Goal: Communication & Community: Answer question/provide support

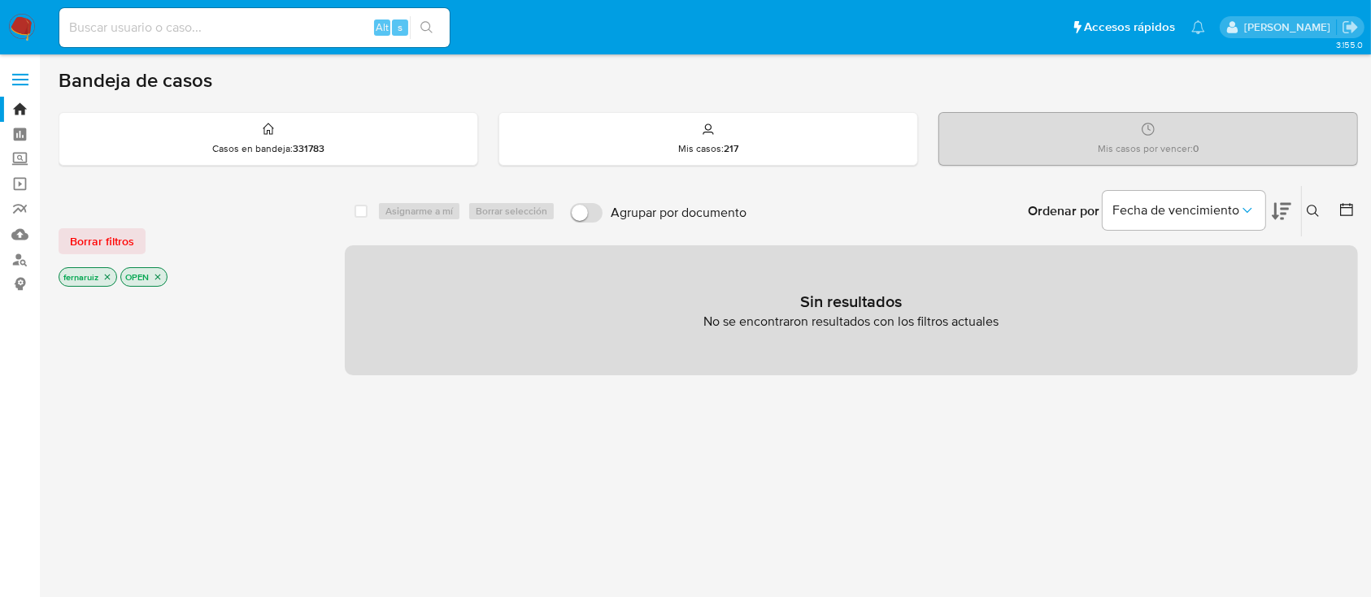
click at [17, 15] on img at bounding box center [22, 28] width 28 height 28
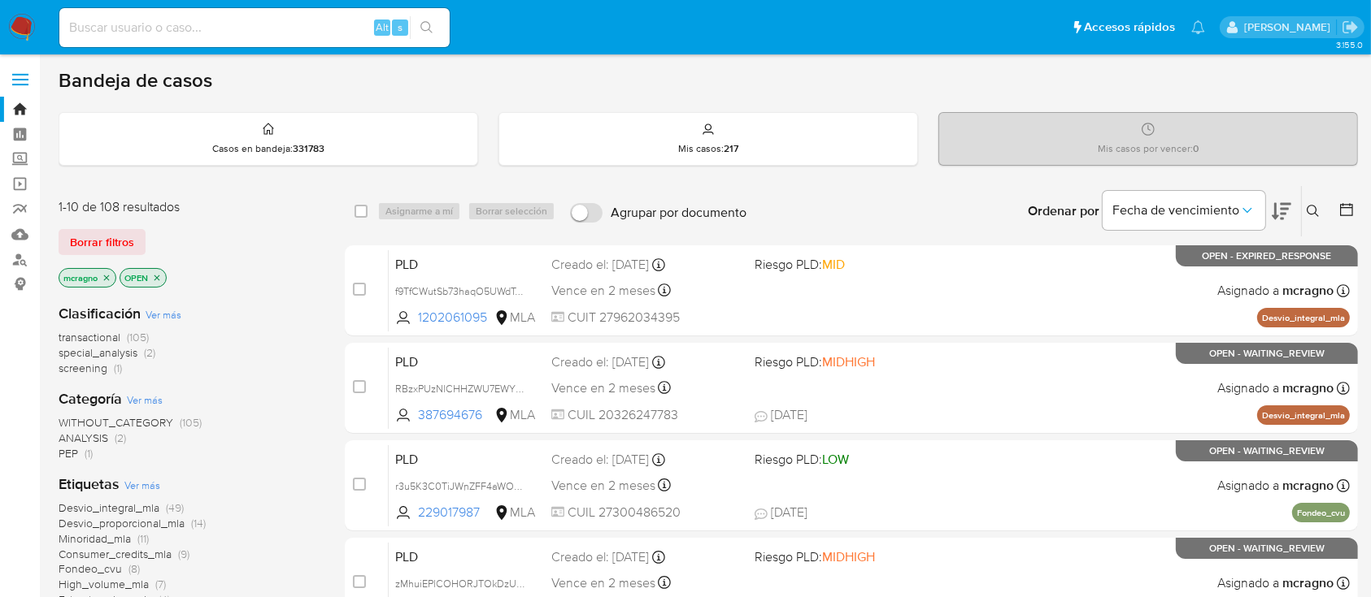
click at [155, 275] on icon "close-filter" at bounding box center [157, 278] width 6 height 6
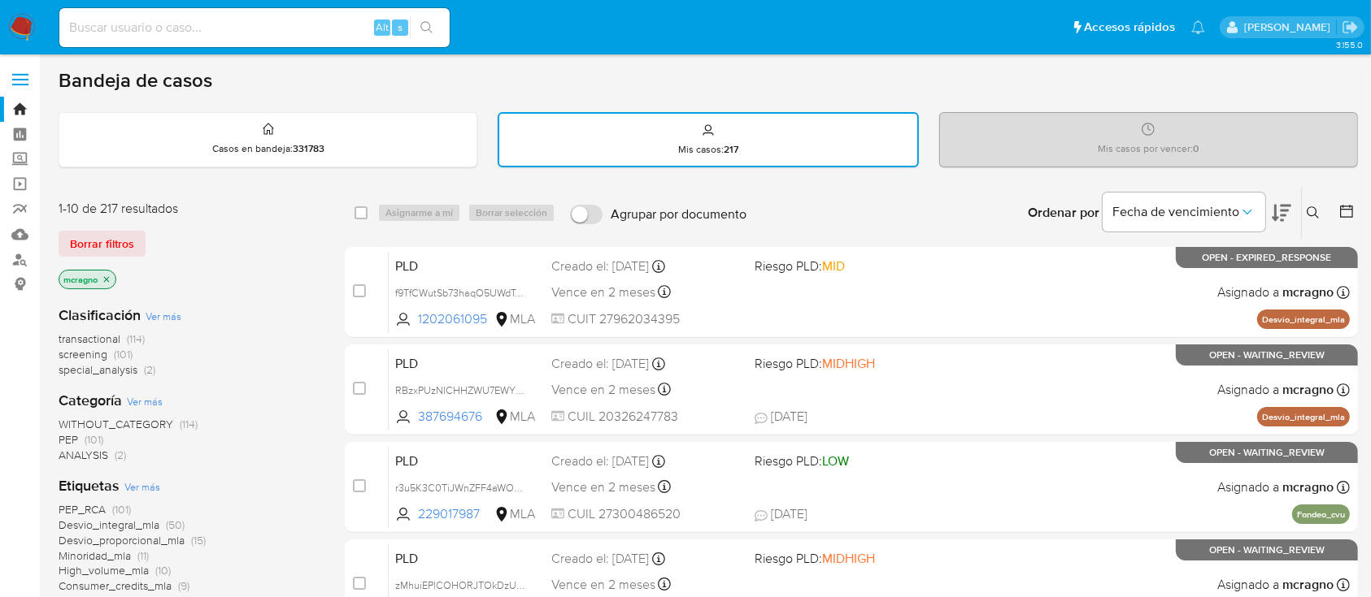
click at [112, 278] on p "mcragno" at bounding box center [87, 280] width 56 height 18
click at [108, 277] on icon "close-filter" at bounding box center [107, 280] width 10 height 10
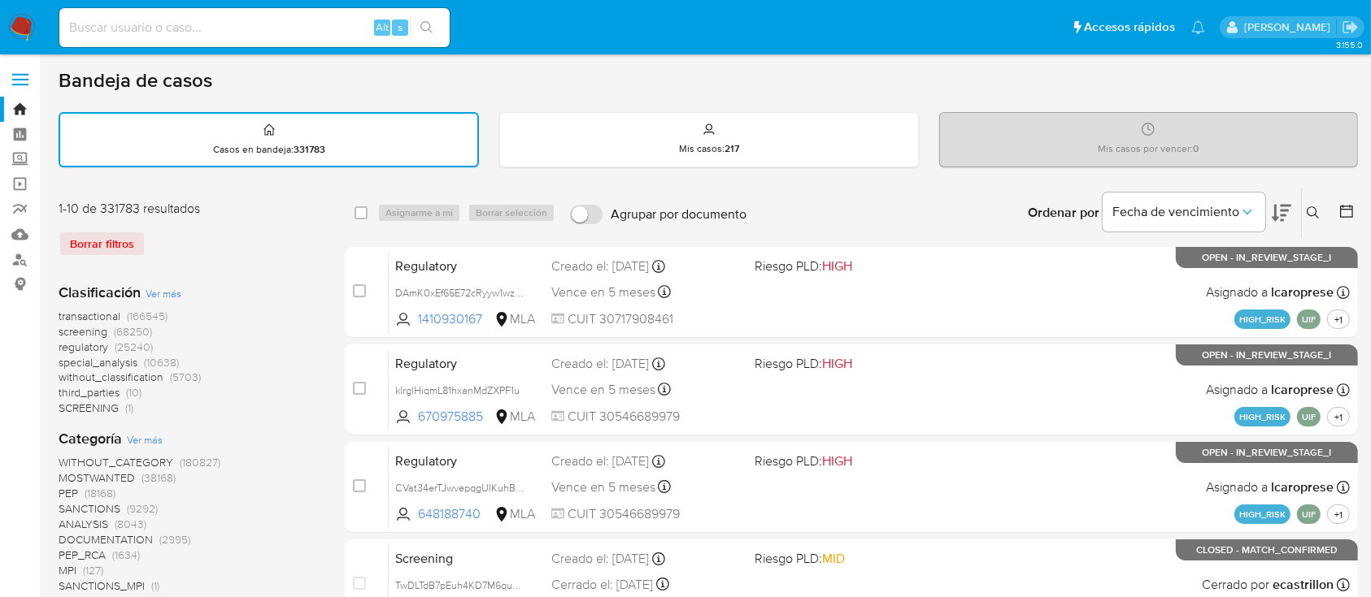
click at [1307, 212] on icon at bounding box center [1312, 212] width 13 height 13
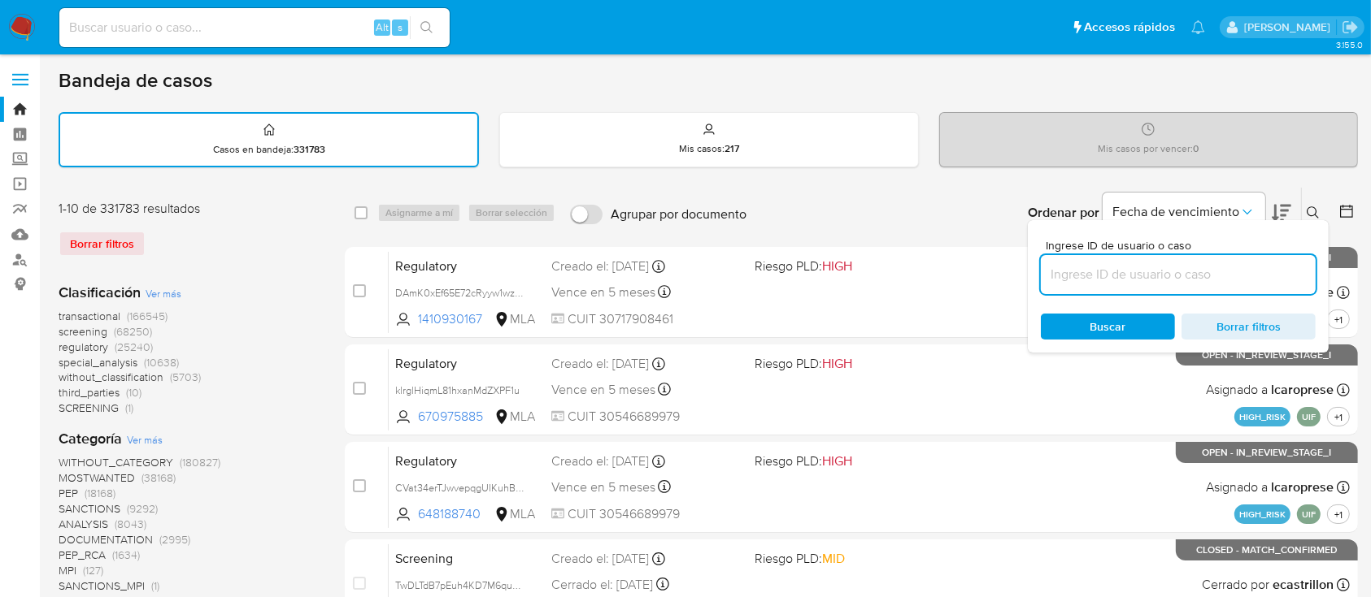
drag, startPoint x: 1145, startPoint y: 282, endPoint x: 1226, endPoint y: 268, distance: 81.7
click at [1145, 282] on input at bounding box center [1177, 274] width 275 height 21
type input "139099797"
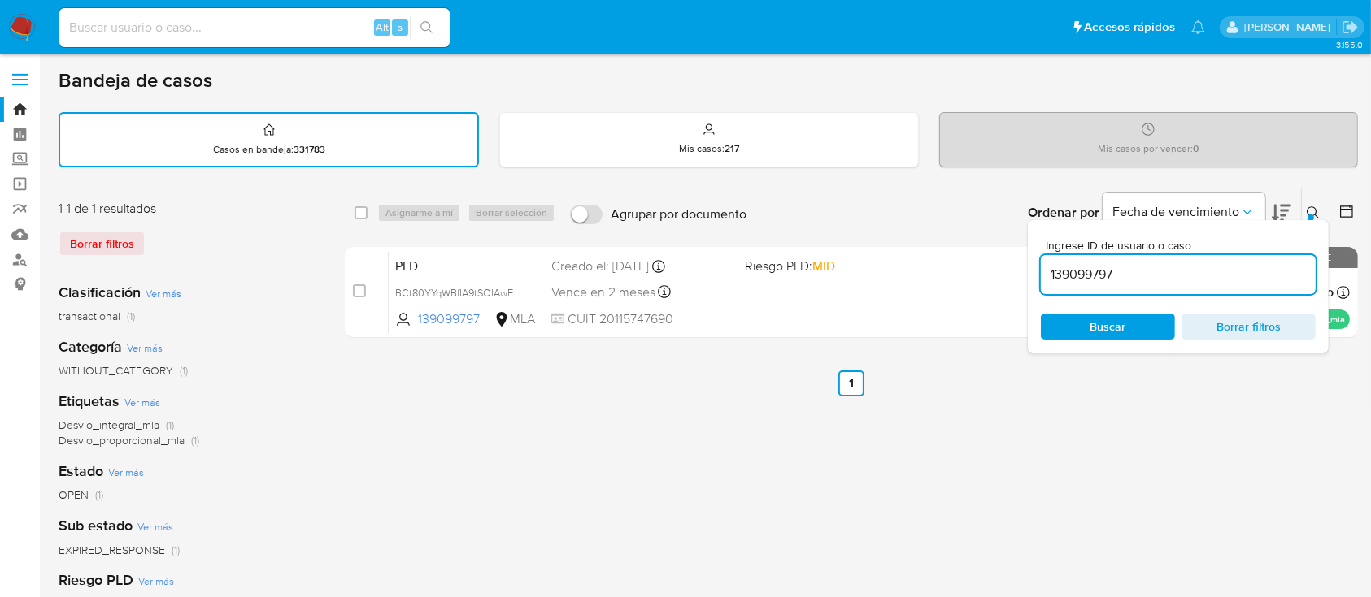
click at [1309, 207] on icon at bounding box center [1312, 212] width 13 height 13
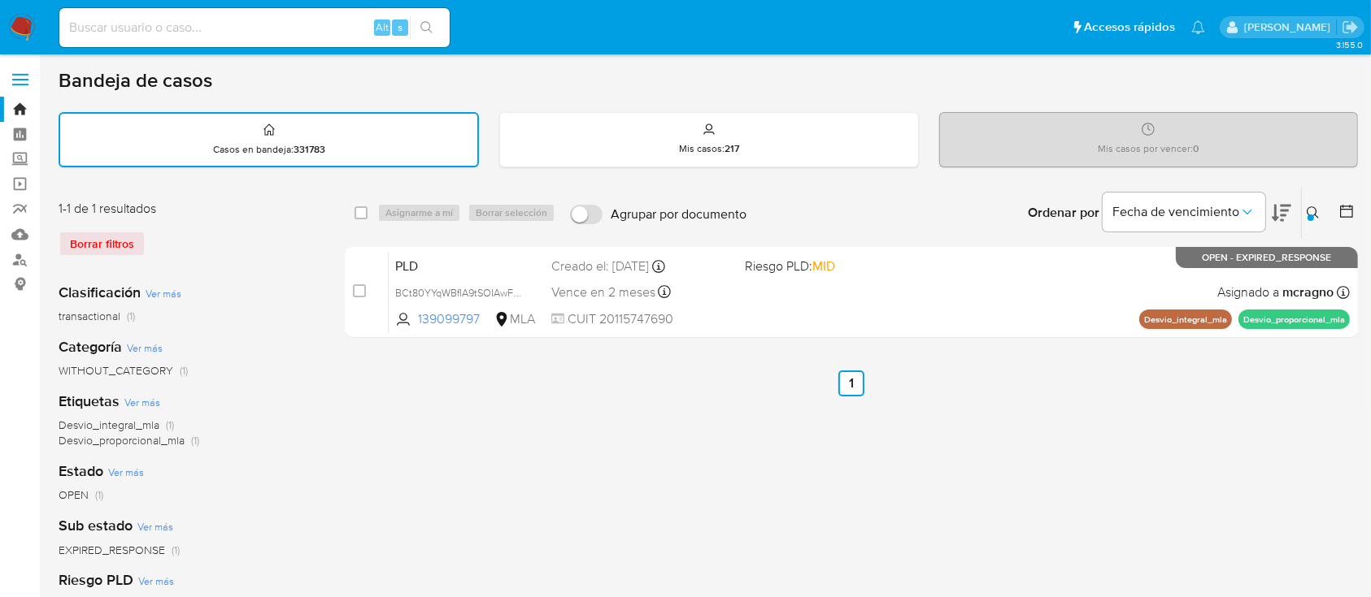
drag, startPoint x: 358, startPoint y: 285, endPoint x: 436, endPoint y: 217, distance: 103.7
click at [358, 285] on input "checkbox" at bounding box center [359, 291] width 13 height 13
checkbox input "true"
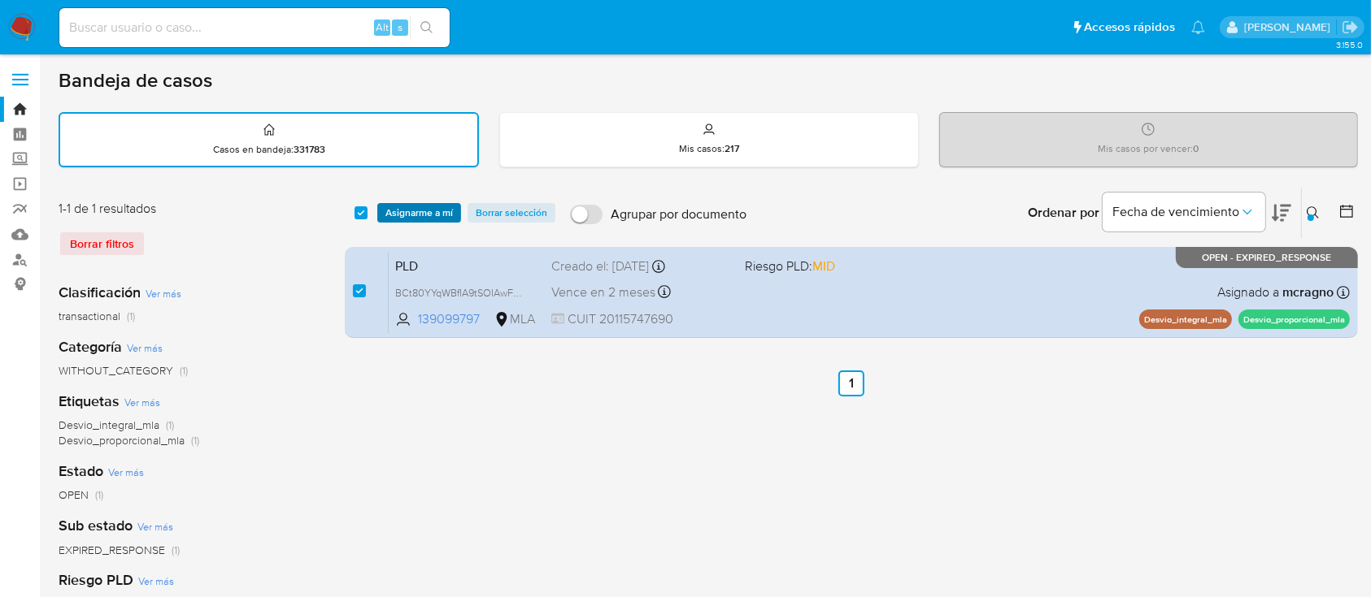
click at [436, 214] on span "Asignarme a mí" at bounding box center [418, 213] width 67 height 16
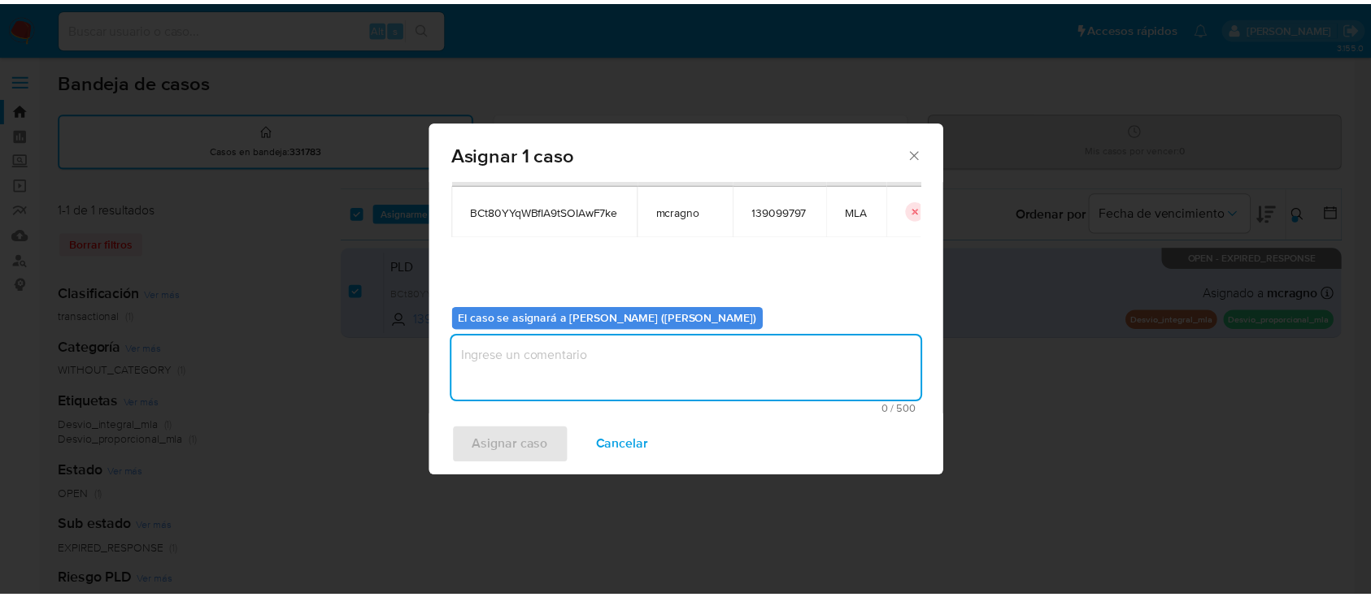
scroll to position [83, 0]
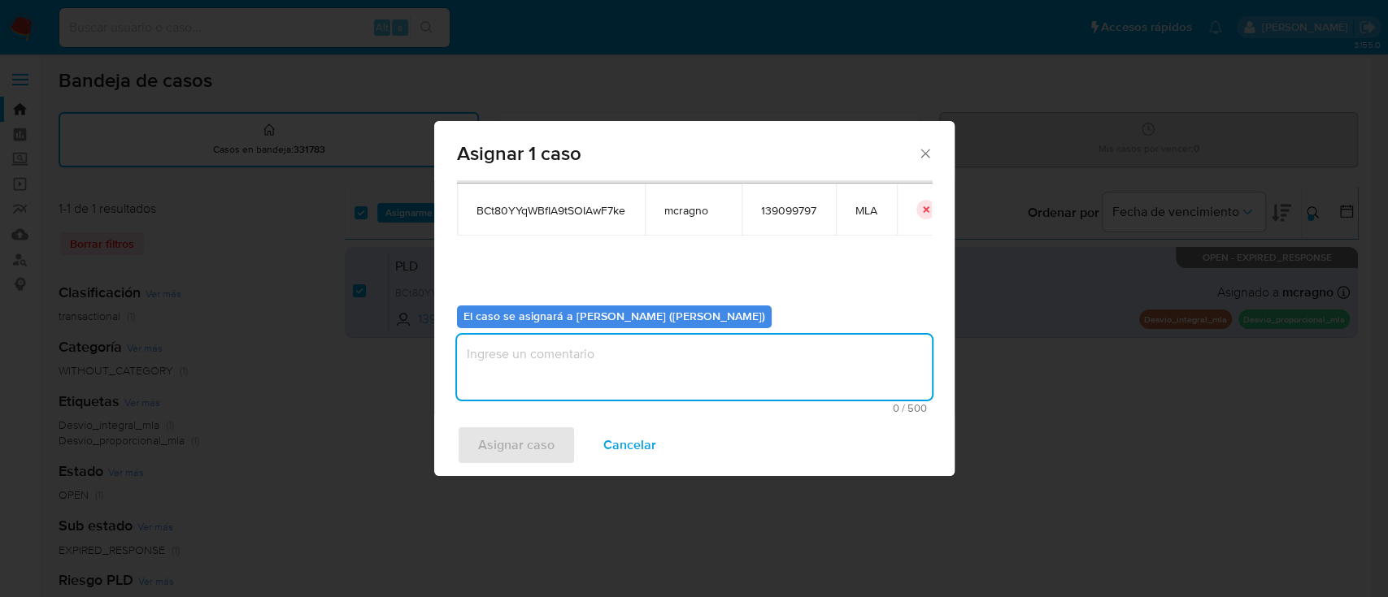
click at [502, 371] on textarea "assign-modal" at bounding box center [694, 367] width 475 height 65
click at [509, 425] on div "Asignar caso Cancelar" at bounding box center [694, 446] width 520 height 62
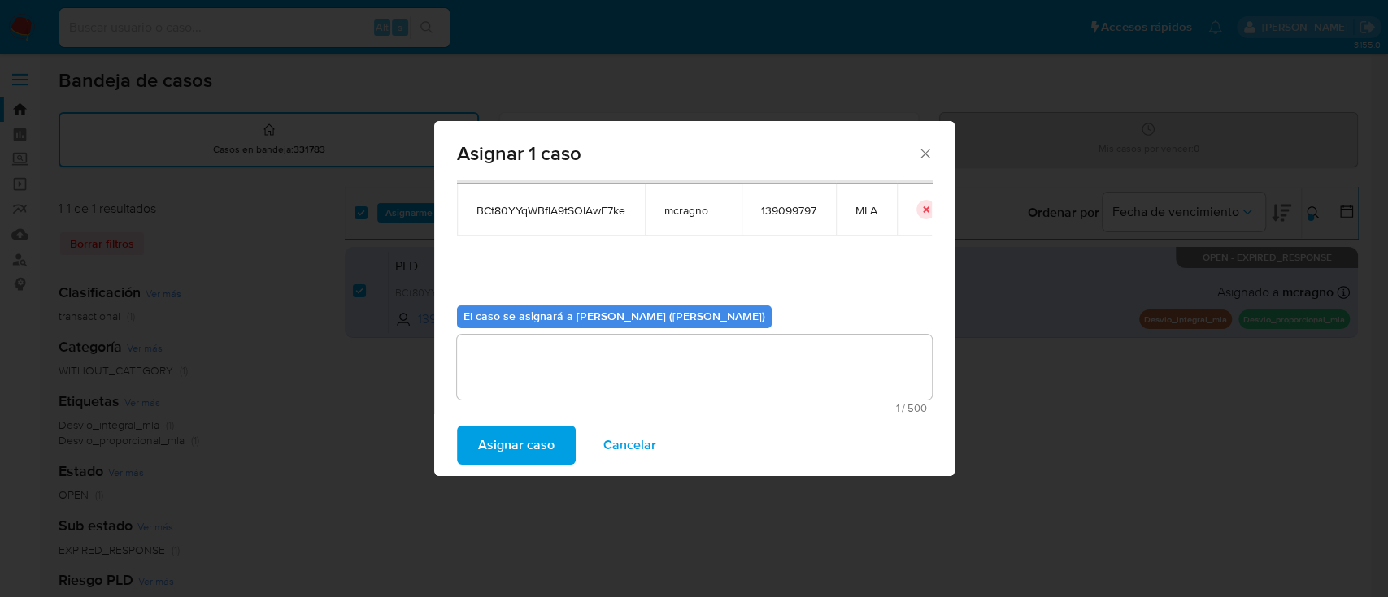
click at [507, 448] on span "Asignar caso" at bounding box center [516, 446] width 76 height 36
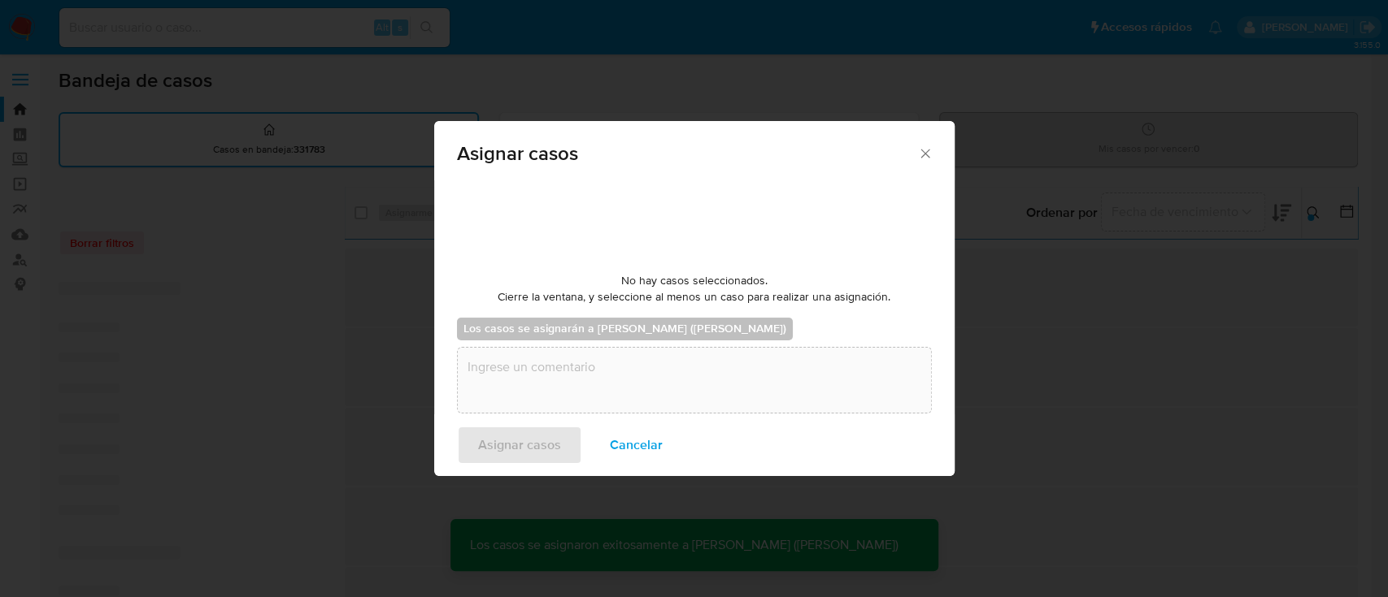
checkbox input "false"
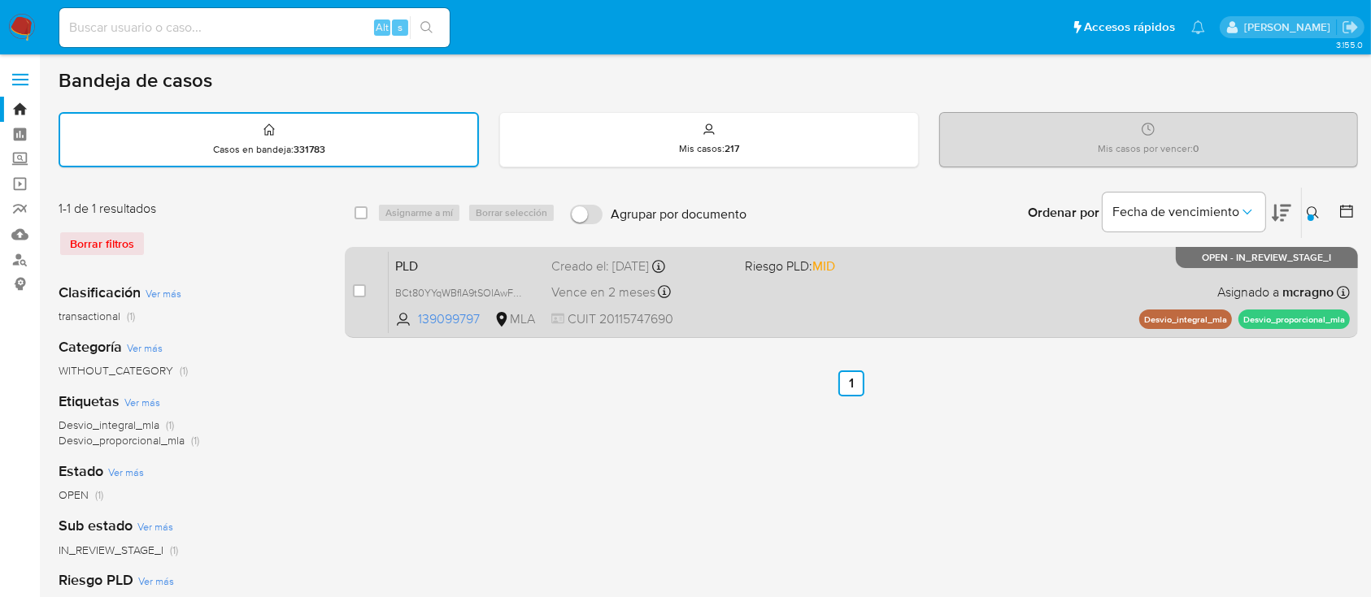
click at [1036, 301] on div "PLD BCt80YYqWBfIA9tSOIAwF7ke 139099797 MLA Riesgo PLD: MID Creado el: 12/08/202…" at bounding box center [869, 292] width 961 height 82
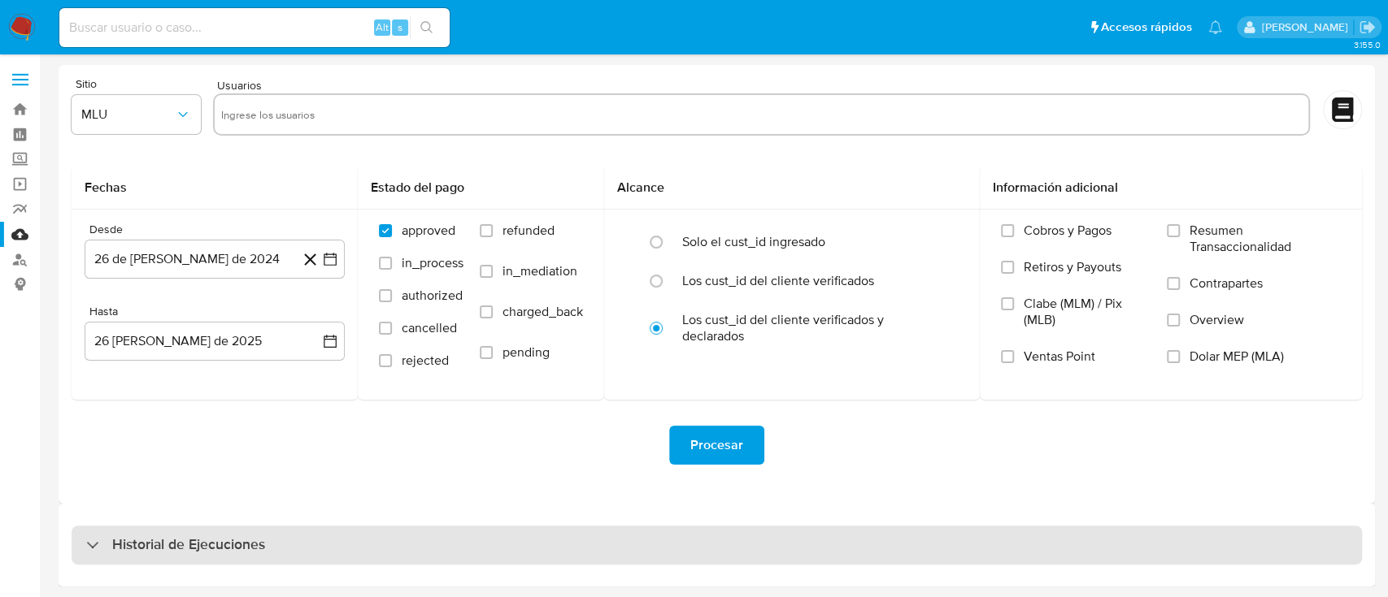
click at [193, 553] on h3 "Historial de Ejecuciones" at bounding box center [188, 546] width 153 height 20
select select "10"
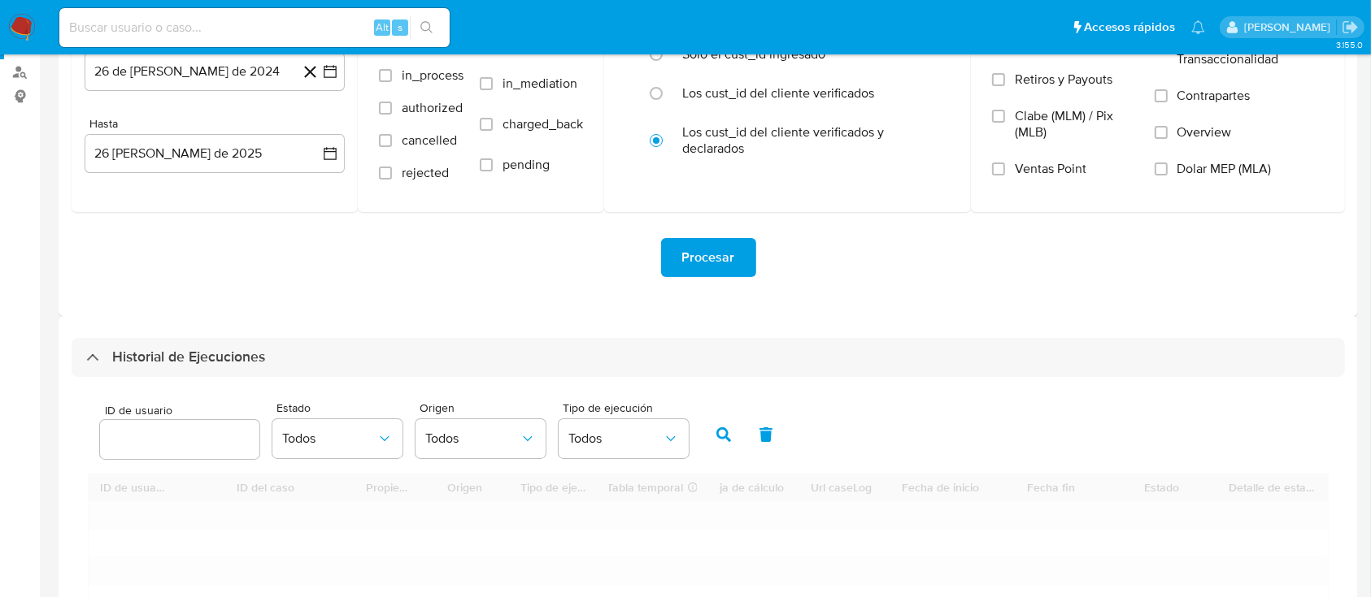
scroll to position [325, 0]
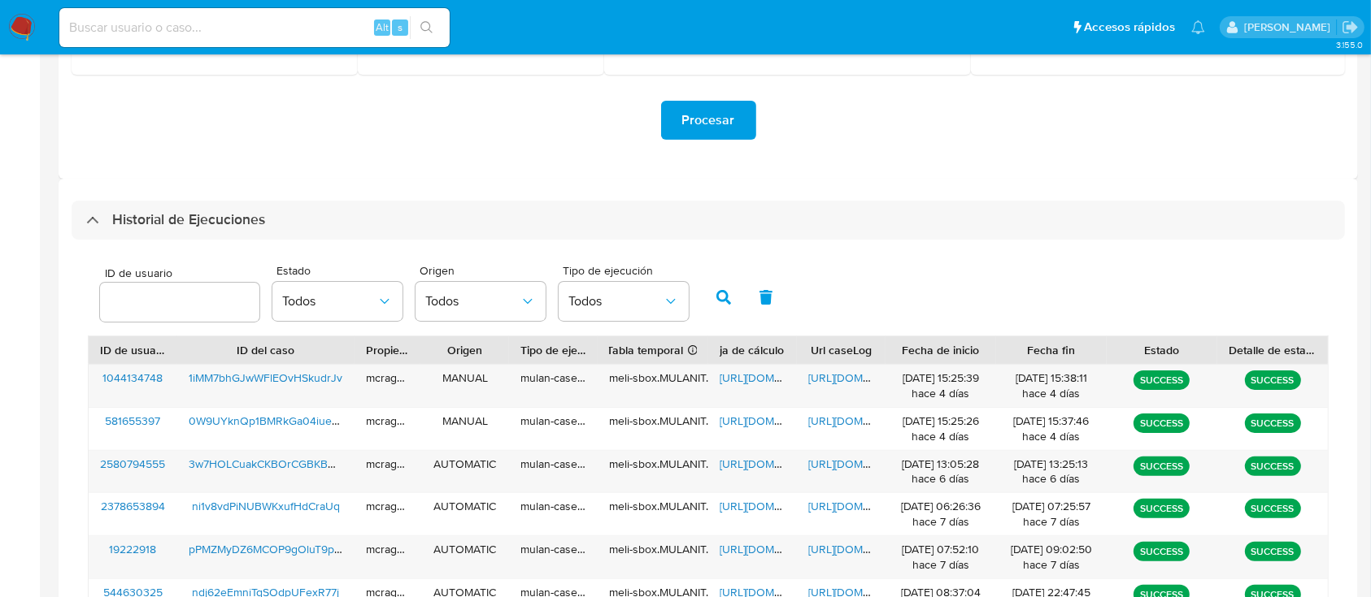
click at [156, 297] on input "number" at bounding box center [179, 302] width 159 height 21
type input "139099797"
click at [730, 310] on button "button" at bounding box center [723, 297] width 42 height 39
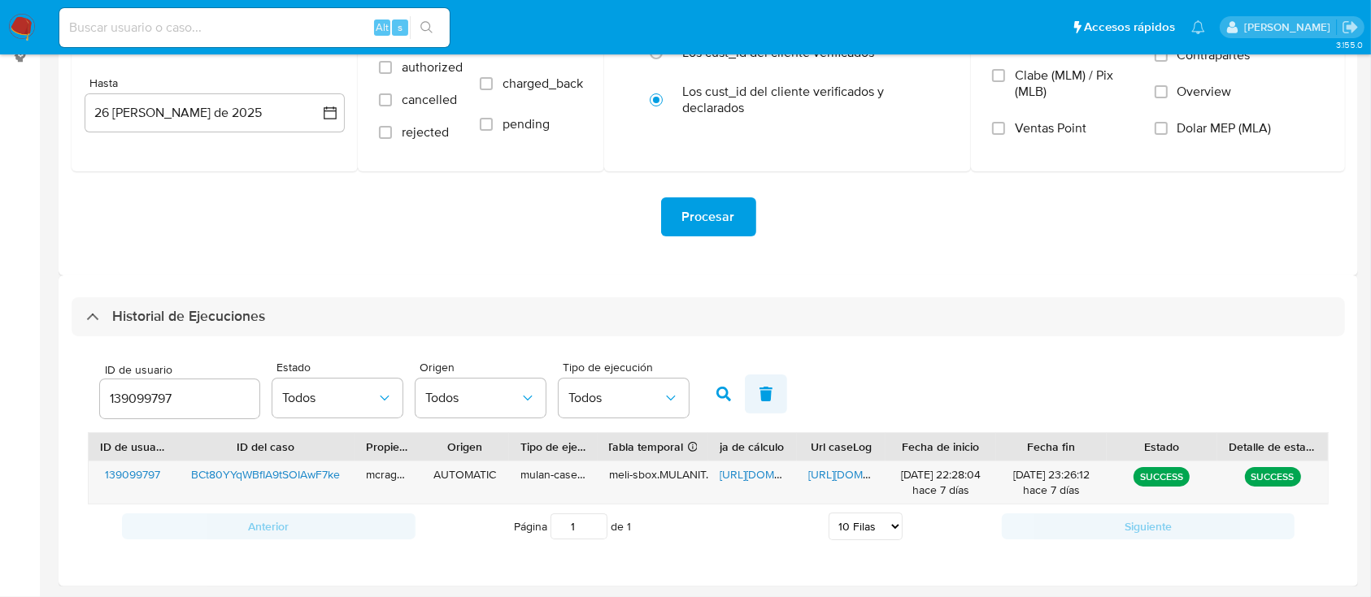
scroll to position [228, 0]
click at [761, 478] on span "https://docs.google.com/spreadsheets/d/1nGPjrZfLzEzwMF2ToanByiU-_lrxVNOktuXvO5d…" at bounding box center [775, 475] width 112 height 16
click at [865, 471] on span "https://docs.google.com/document/d/19nB4ezwyVfsxX-OwdxIdgrpHh8TeA9f7cvaPc8cv2cU…" at bounding box center [864, 475] width 112 height 16
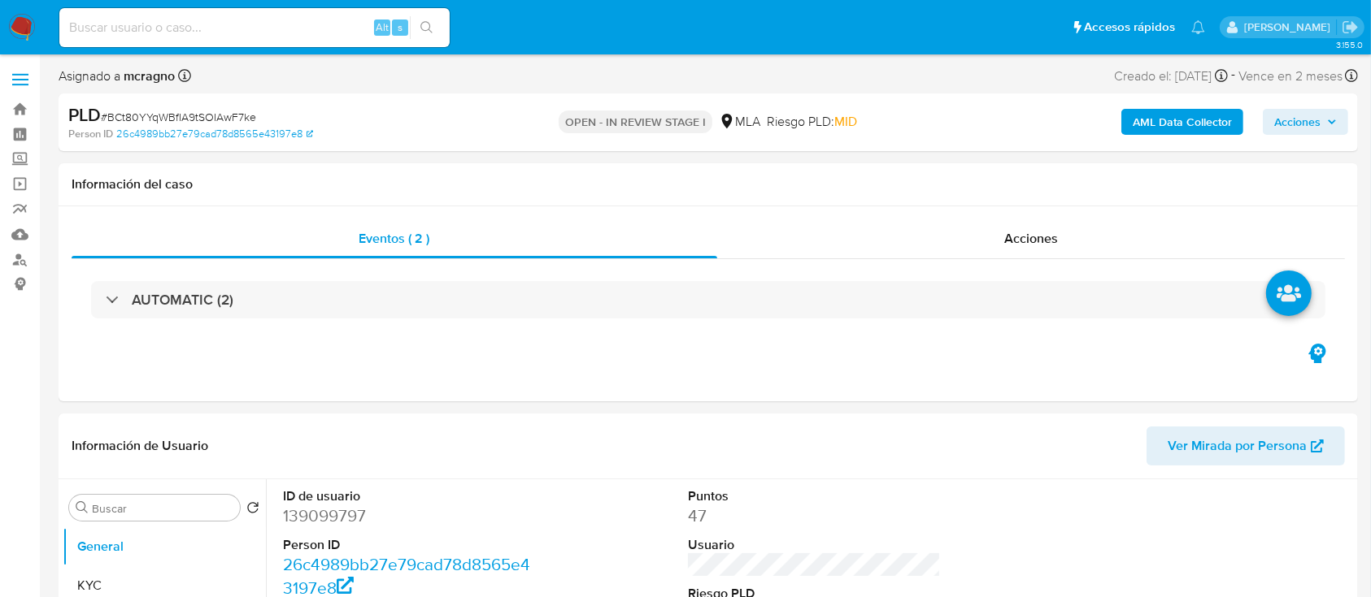
select select "10"
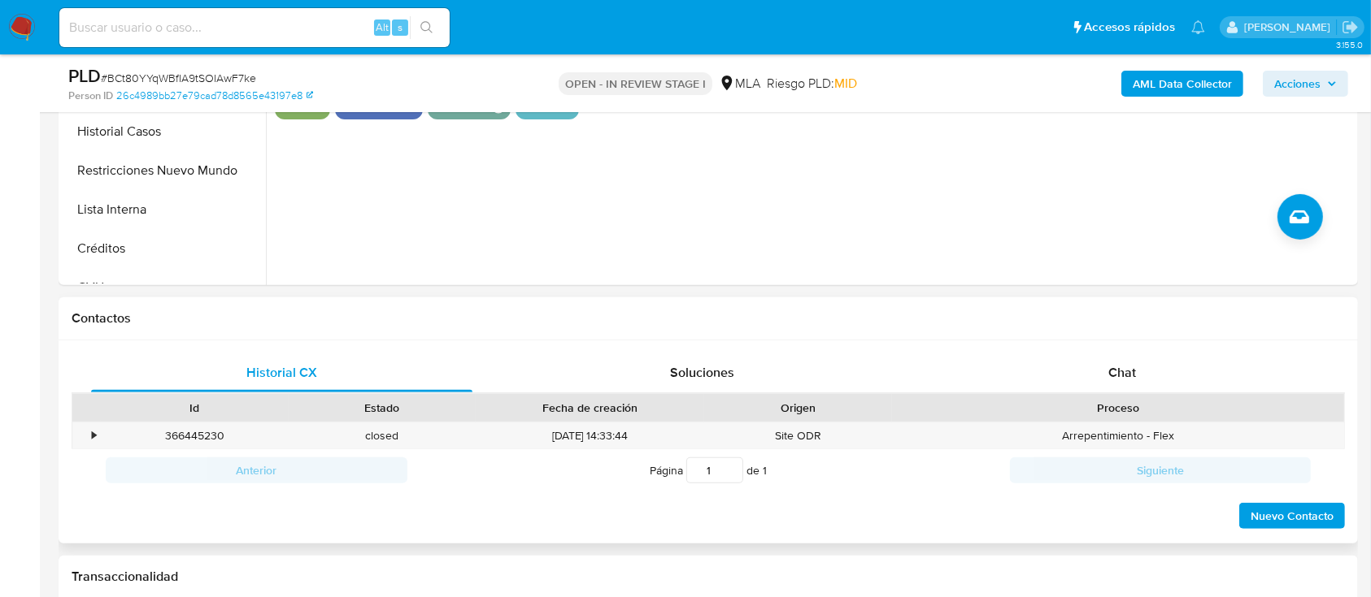
scroll to position [650, 0]
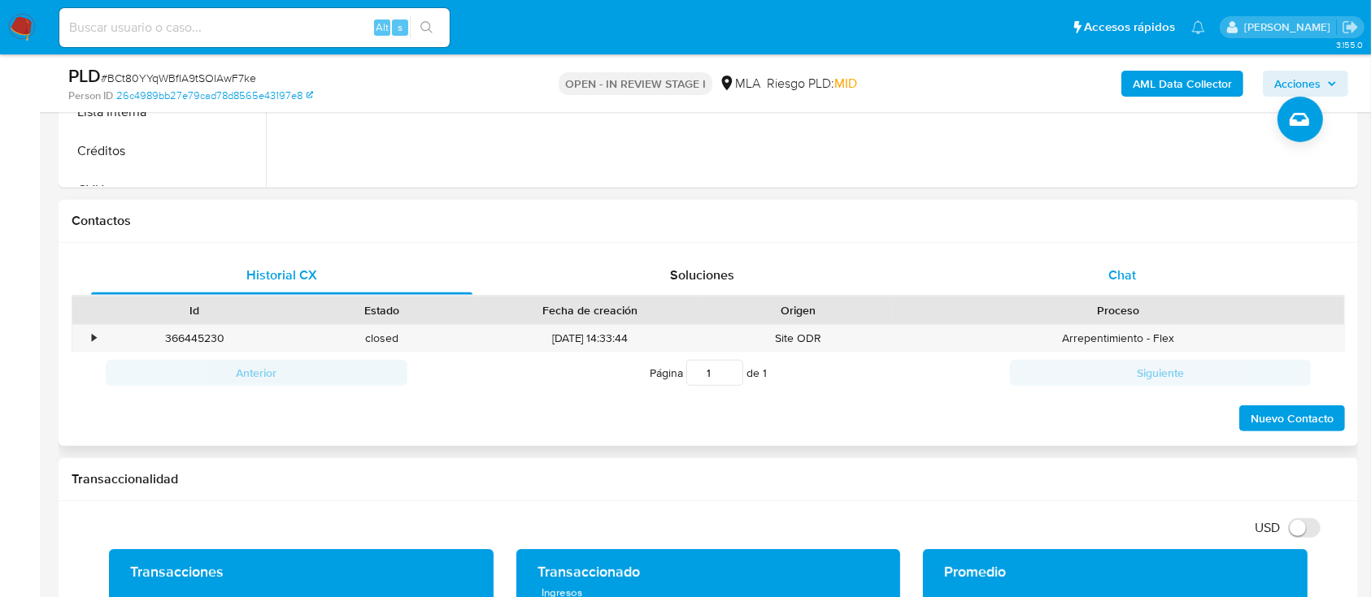
click at [1040, 285] on div "Chat" at bounding box center [1122, 275] width 381 height 39
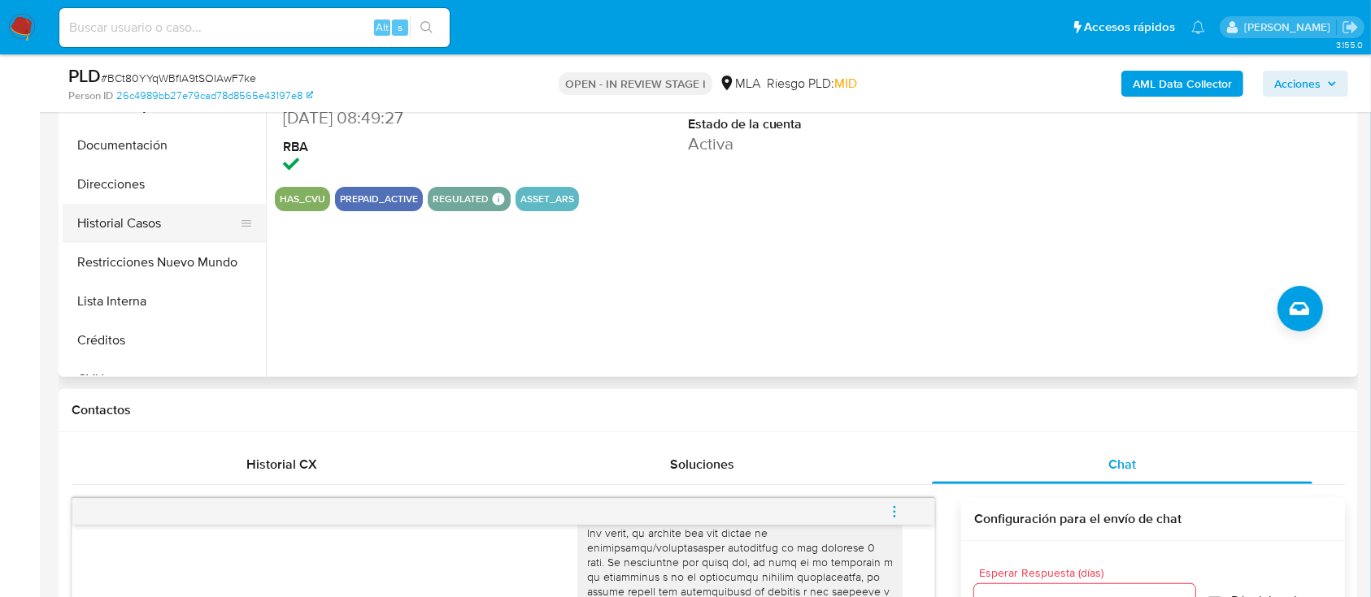
scroll to position [325, 0]
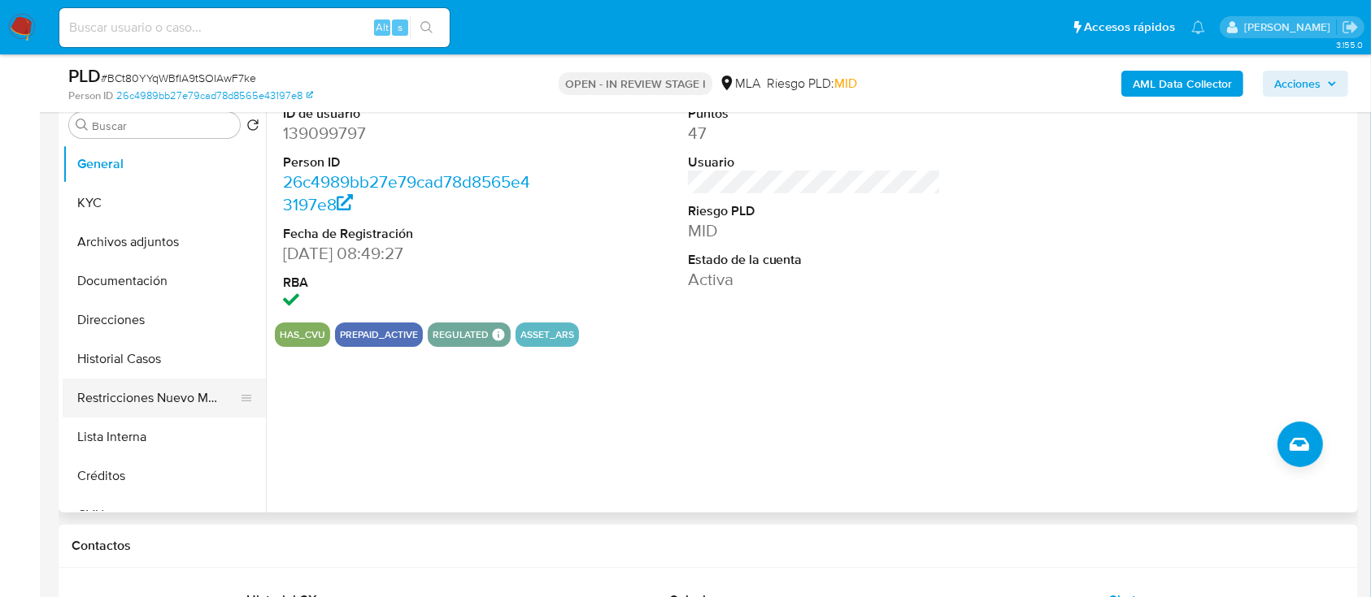
click at [140, 391] on button "Restricciones Nuevo Mundo" at bounding box center [158, 398] width 190 height 39
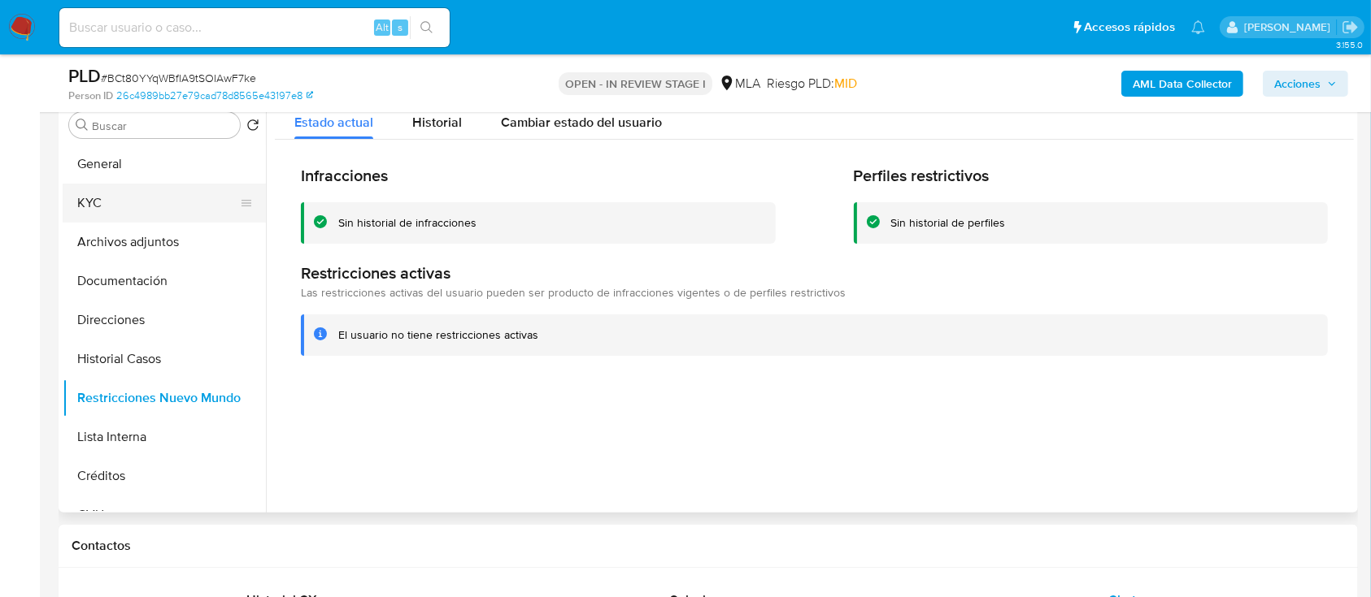
click at [172, 213] on button "KYC" at bounding box center [158, 203] width 190 height 39
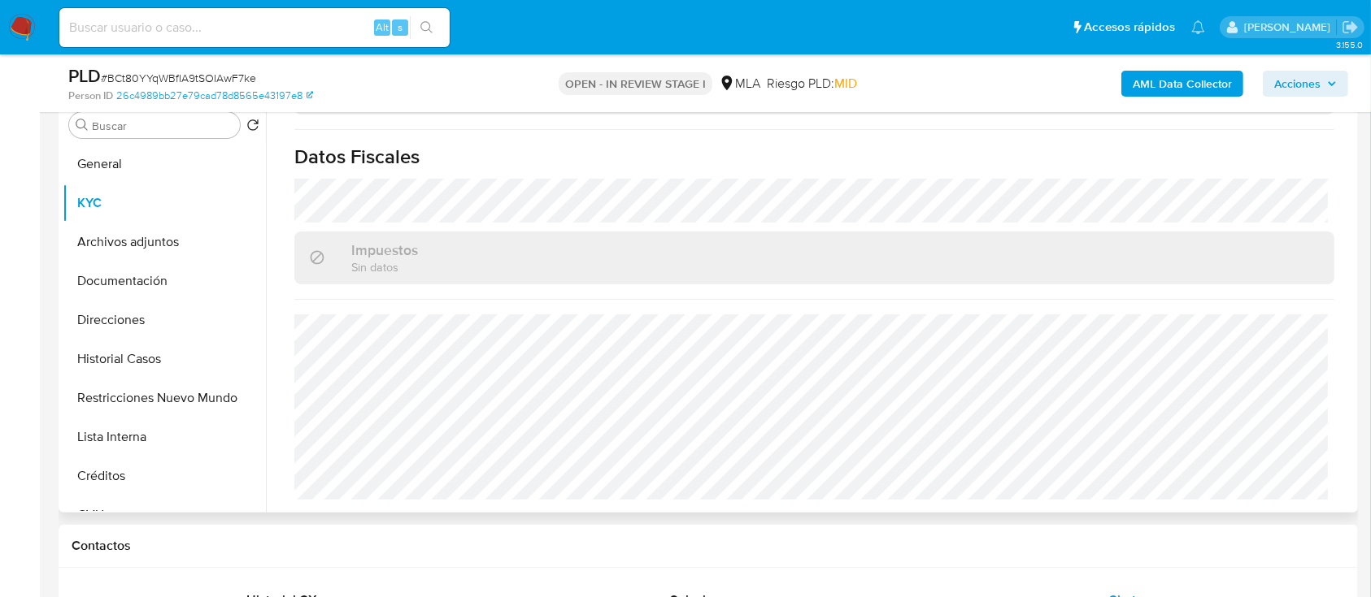
scroll to position [882, 0]
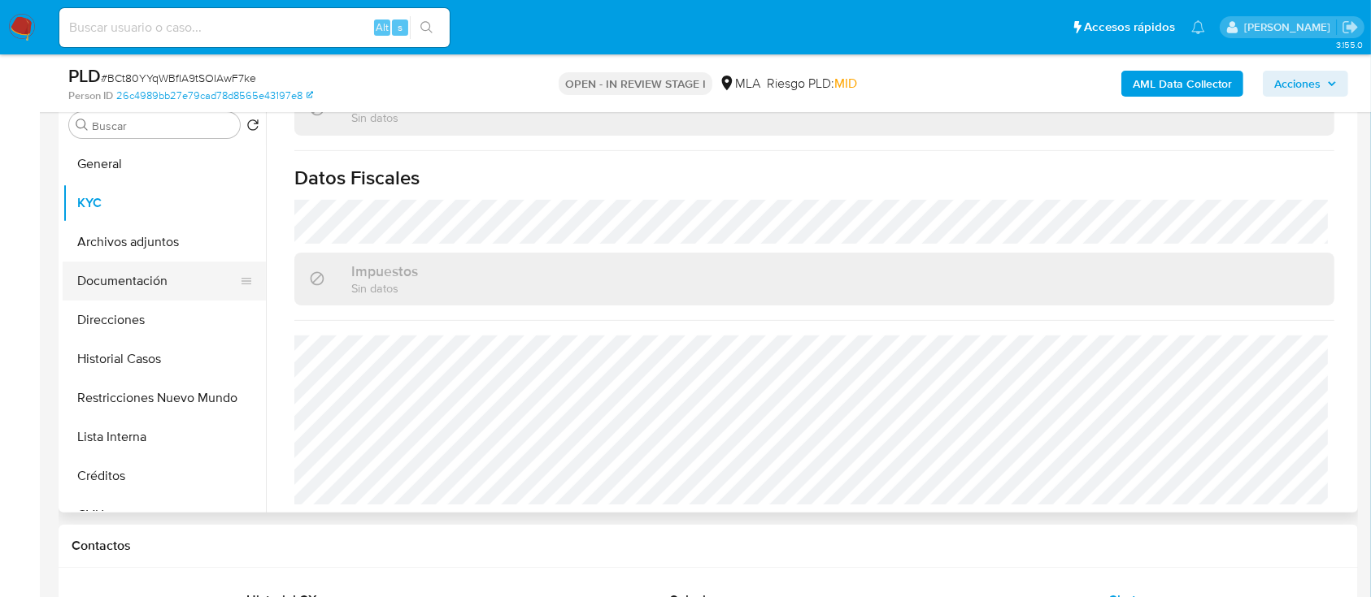
click at [159, 279] on button "Documentación" at bounding box center [158, 281] width 190 height 39
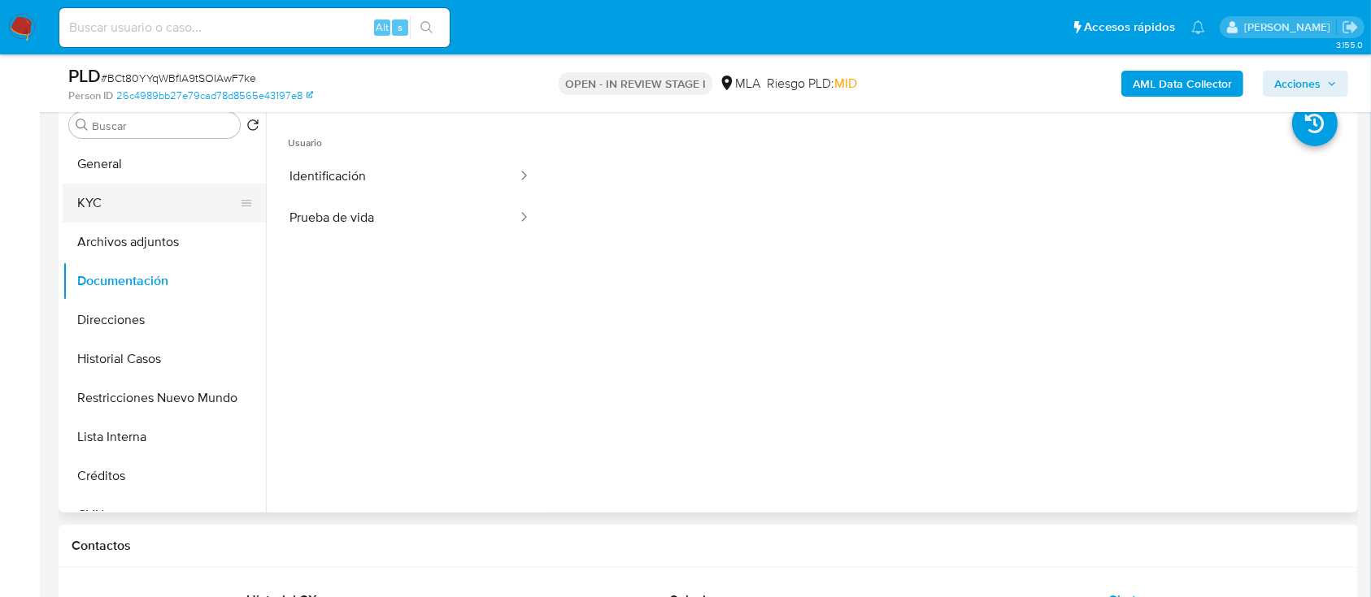
click at [154, 194] on button "KYC" at bounding box center [158, 203] width 190 height 39
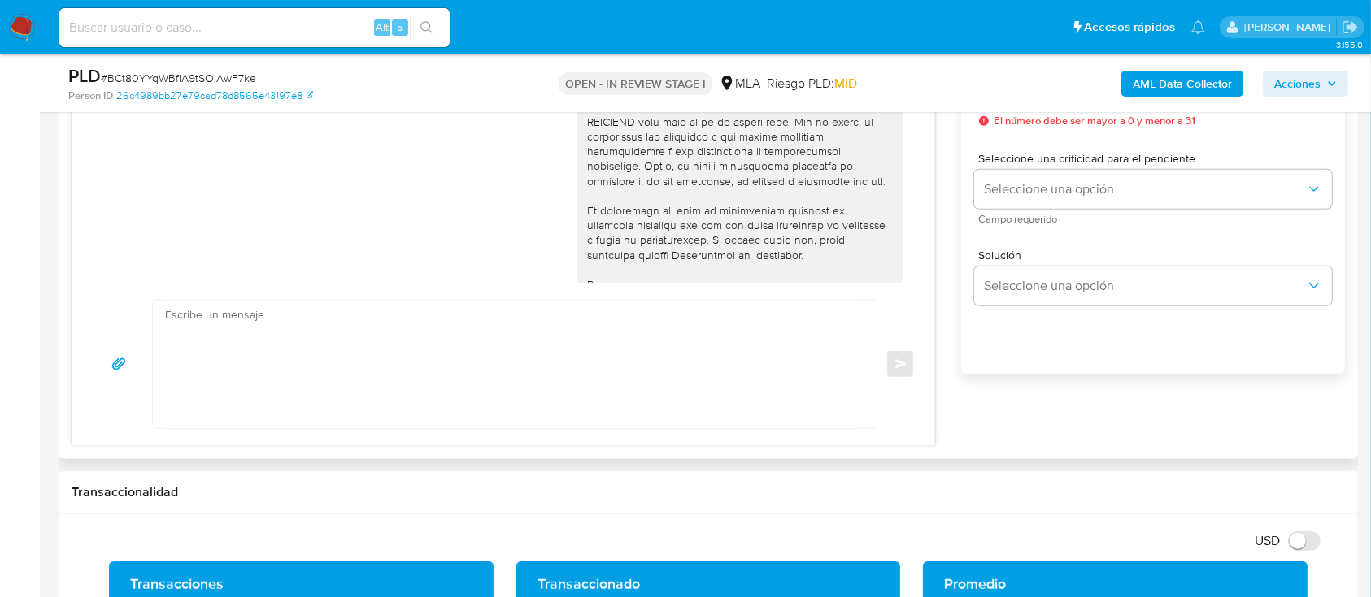
scroll to position [975, 0]
click at [684, 380] on textarea at bounding box center [510, 365] width 691 height 128
paste textarea "Hola Natalio Eduardo Morgenstern, En función de las operaciones registradas en …"
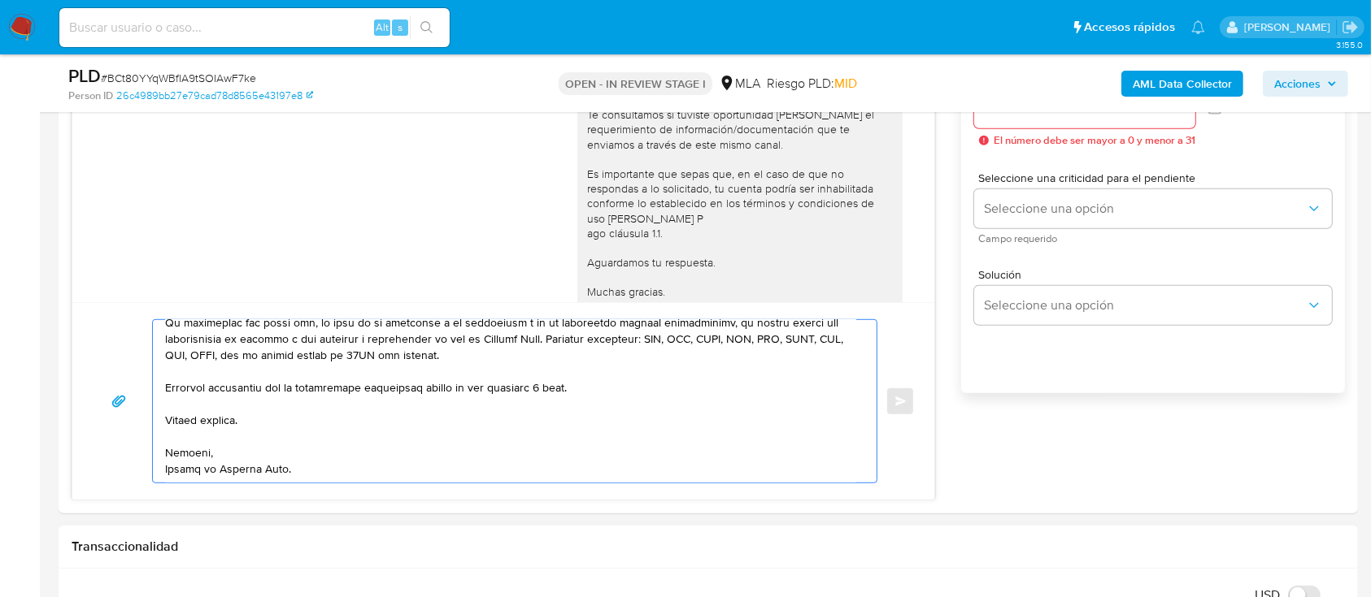
scroll to position [758, 0]
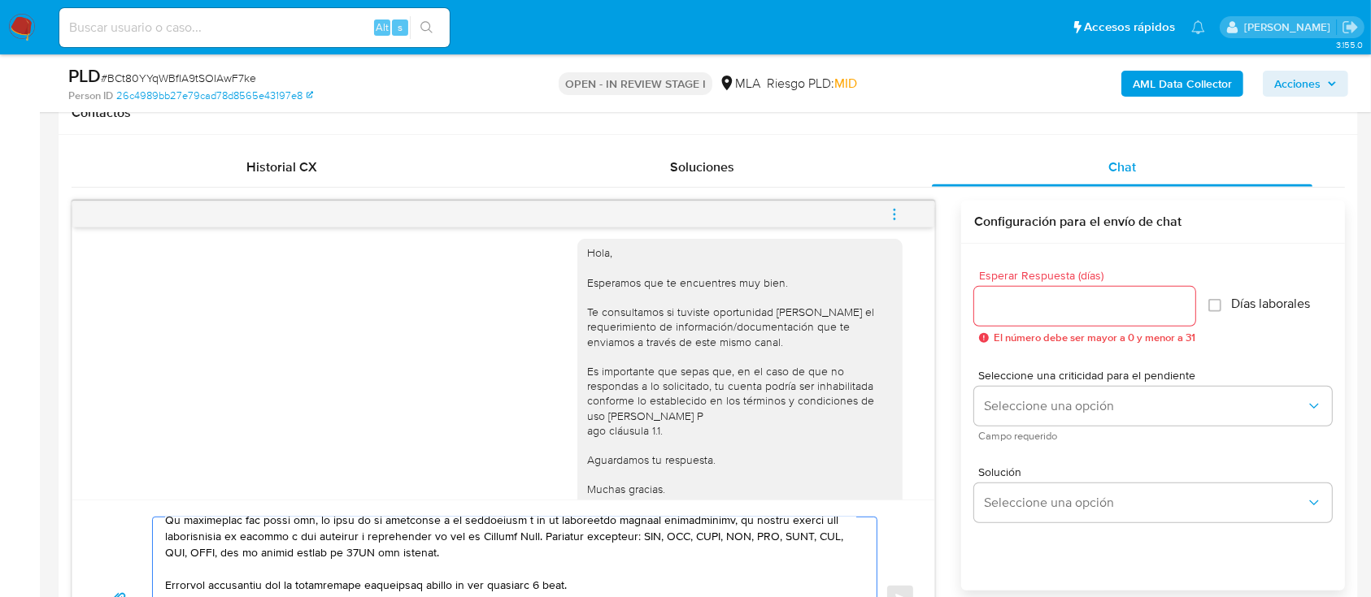
type textarea "Hola Natalio Eduardo Morgenstern, En función de las operaciones registradas en …"
click at [1040, 292] on div at bounding box center [1084, 306] width 221 height 39
click at [1040, 299] on input "Esperar Respuesta (días)" at bounding box center [1084, 306] width 221 height 21
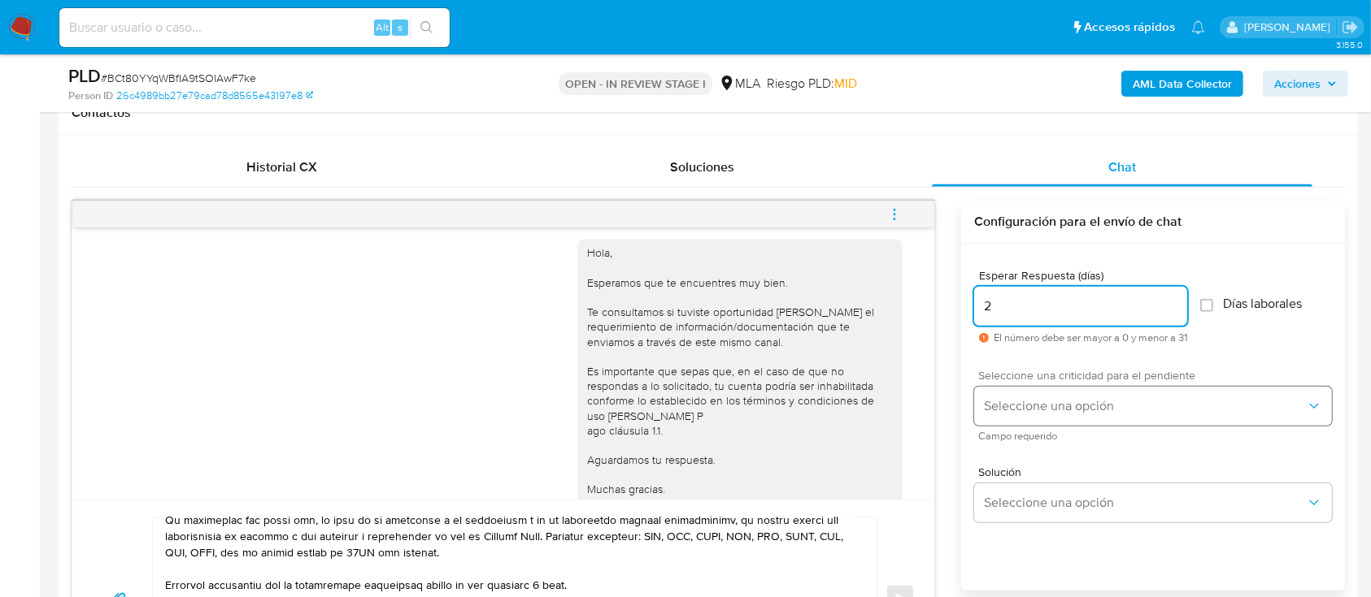
type input "2"
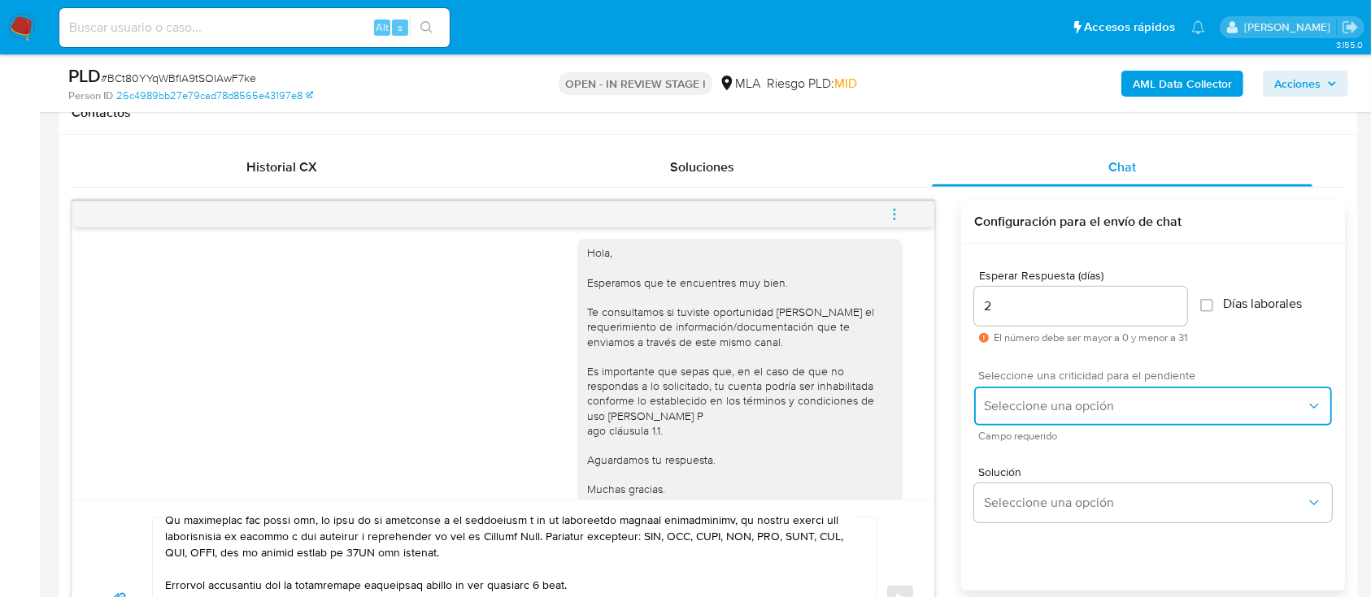
drag, startPoint x: 1040, startPoint y: 399, endPoint x: 1037, endPoint y: 411, distance: 11.8
click at [1040, 400] on span "Seleccione una opción" at bounding box center [1145, 406] width 322 height 16
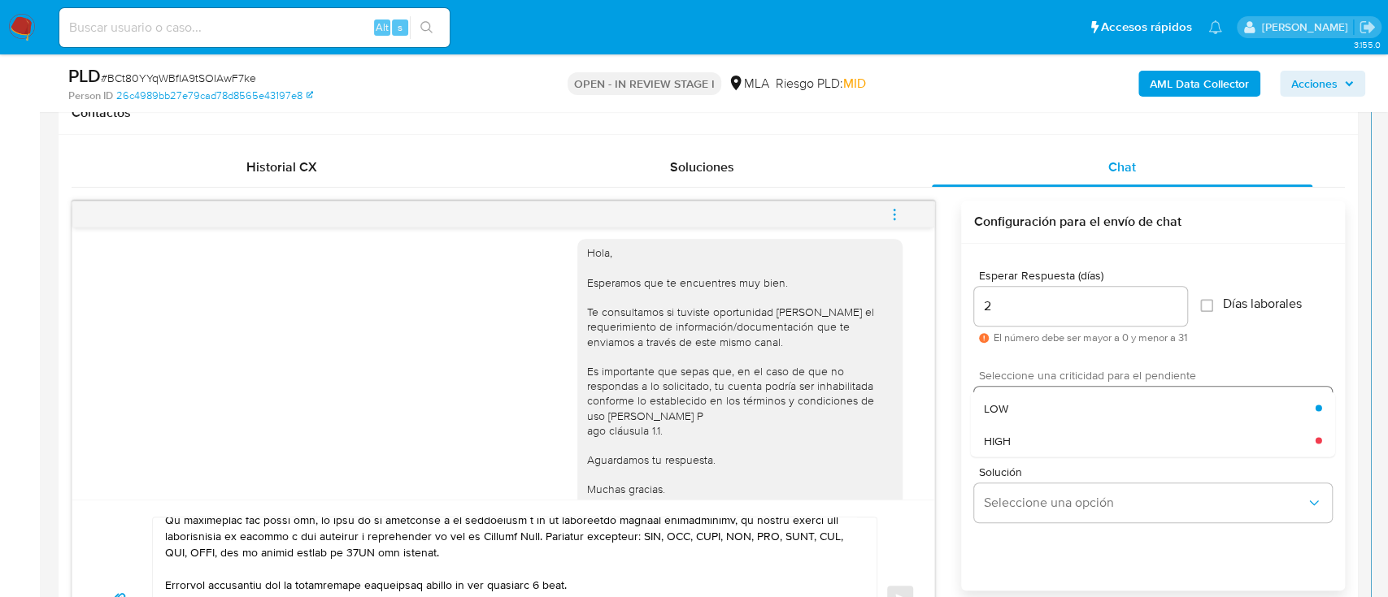
click at [1017, 435] on div "HIGH" at bounding box center [1150, 440] width 332 height 33
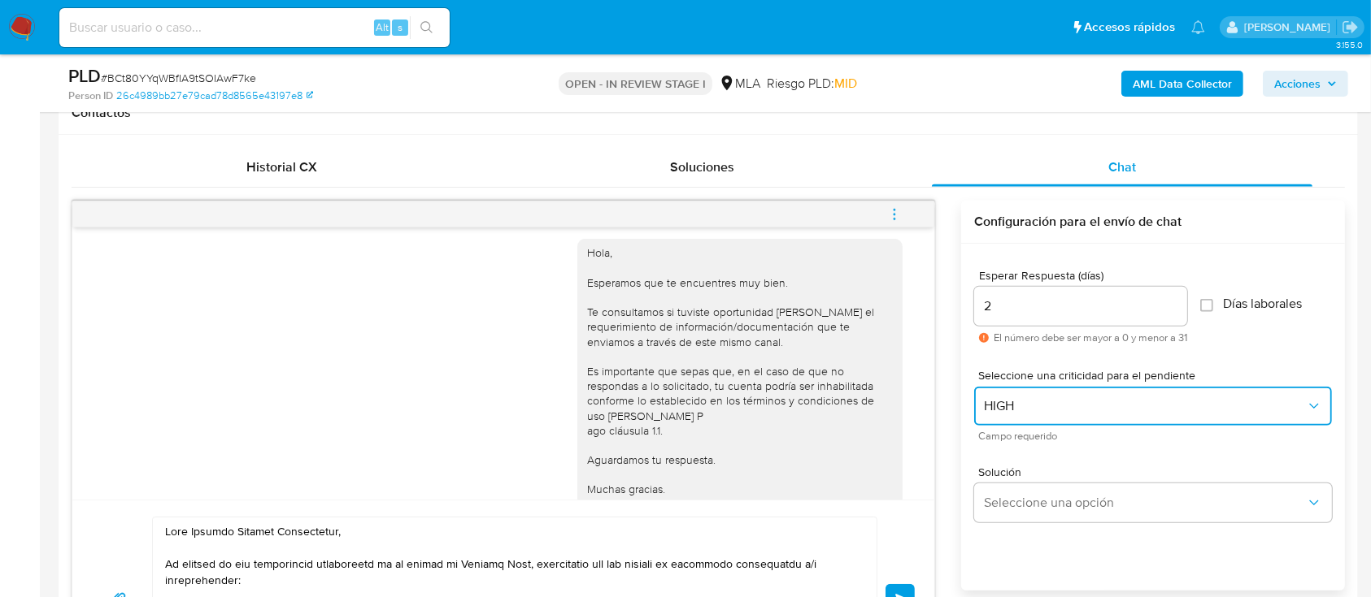
scroll to position [1084, 0]
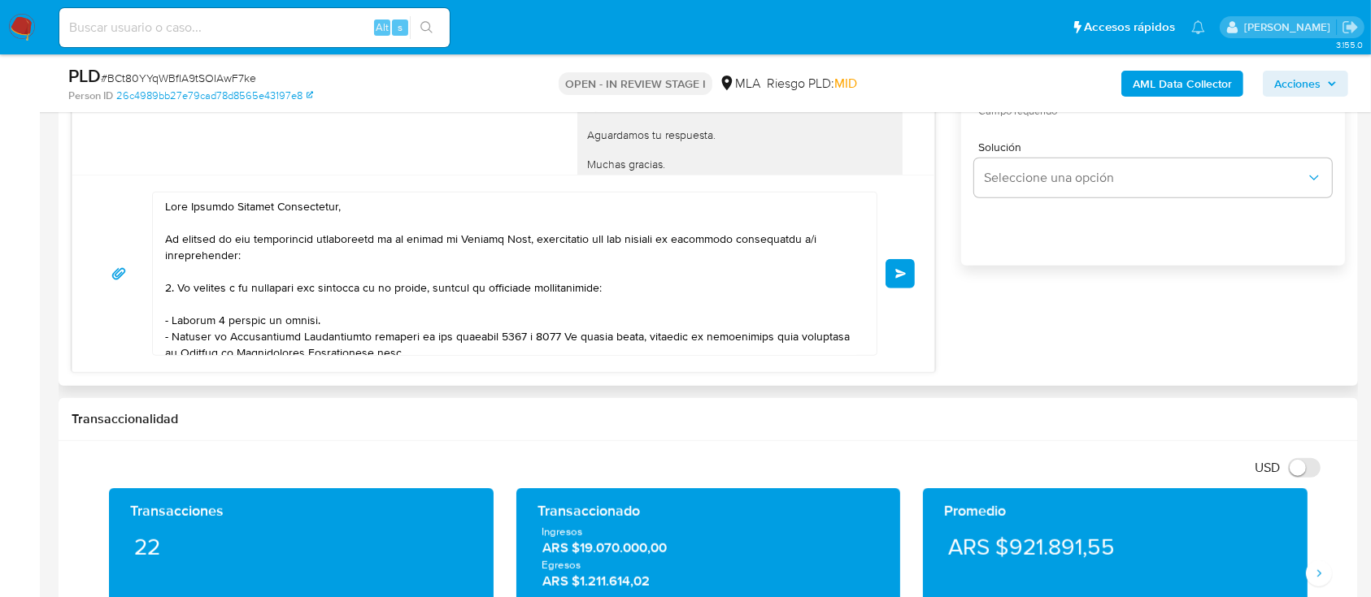
click at [891, 267] on button "Enviar" at bounding box center [899, 273] width 29 height 29
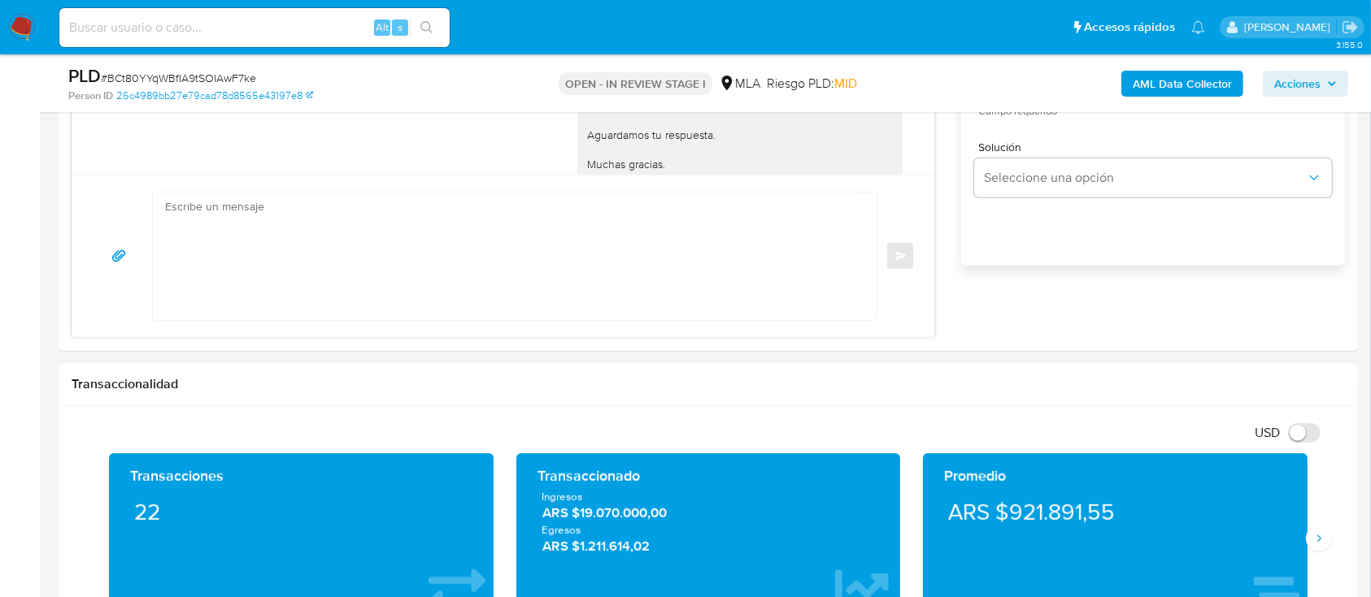
scroll to position [1674, 0]
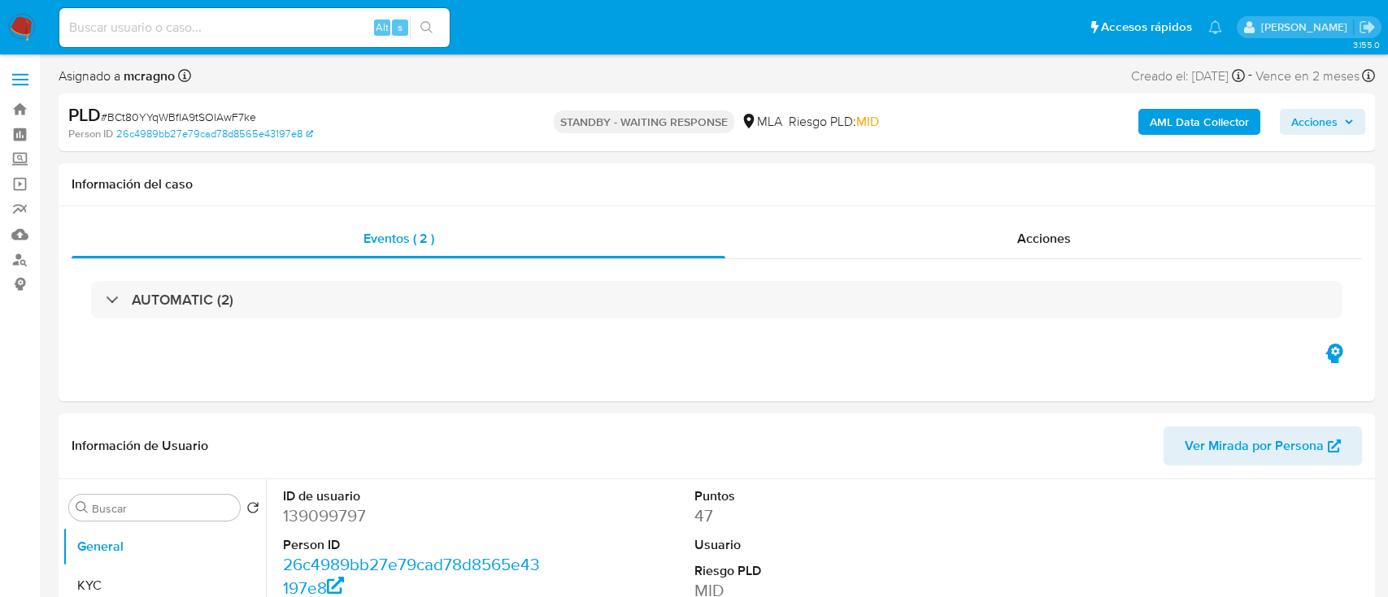
select select "10"
